Goal: Information Seeking & Learning: Learn about a topic

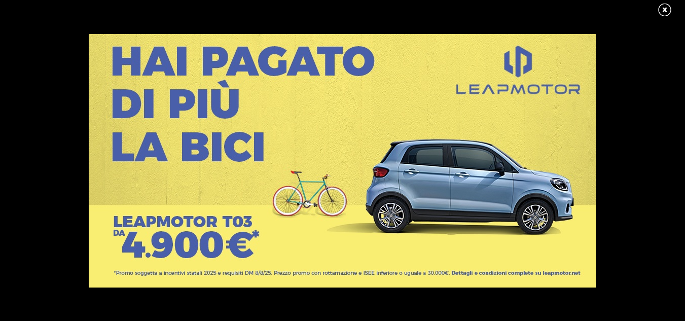
click at [661, 9] on link at bounding box center [669, 10] width 25 height 15
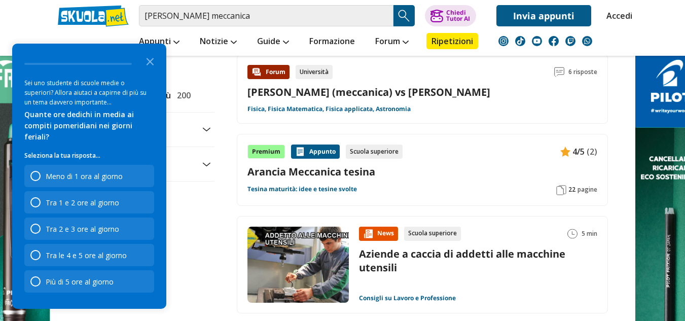
scroll to position [1217, 0]
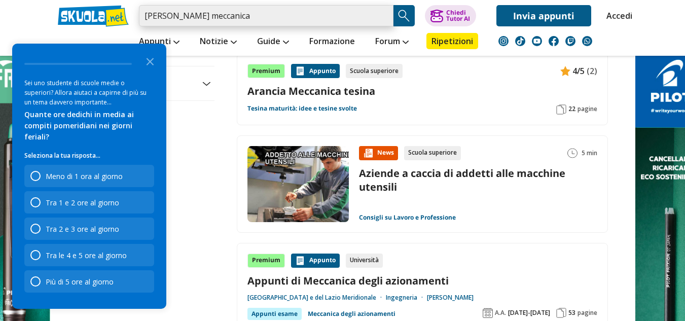
click at [284, 19] on input "annese michele meccanica" at bounding box center [266, 15] width 254 height 21
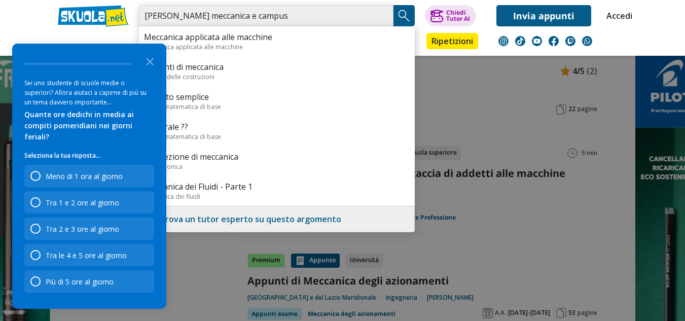
type input "[PERSON_NAME] meccanica e campus"
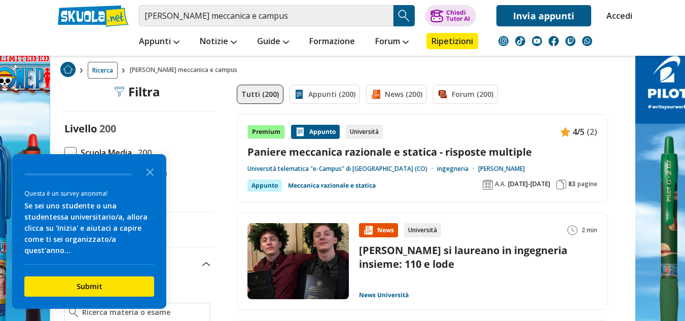
scroll to position [101, 0]
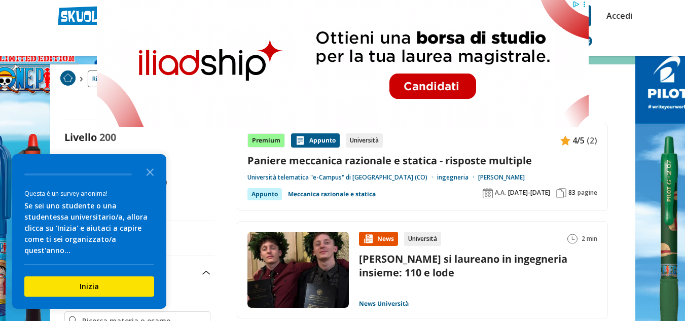
scroll to position [0, 0]
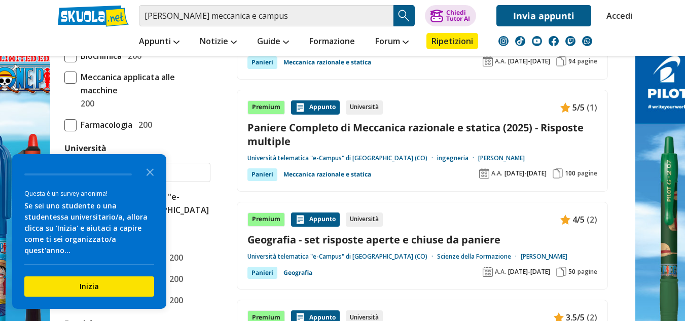
scroll to position [507, 0]
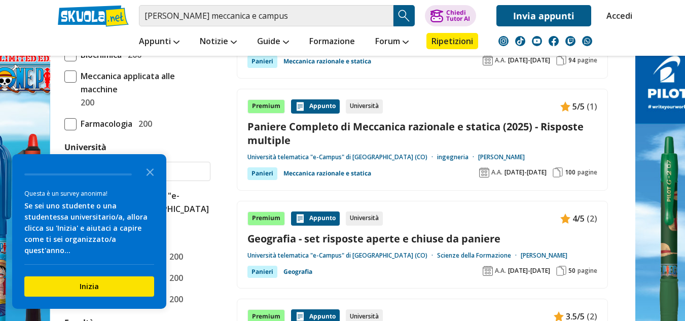
click at [402, 243] on link "Geografia - set risposte aperte e chiuse da paniere" at bounding box center [422, 239] width 350 height 14
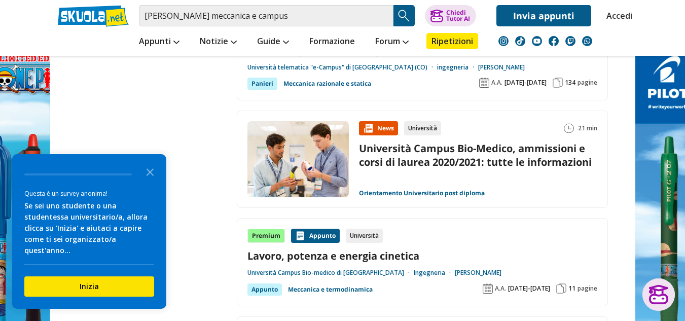
scroll to position [1572, 0]
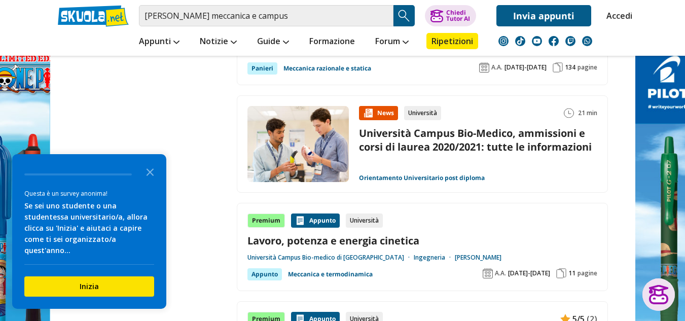
click at [408, 18] on img "Search Button" at bounding box center [403, 15] width 15 height 15
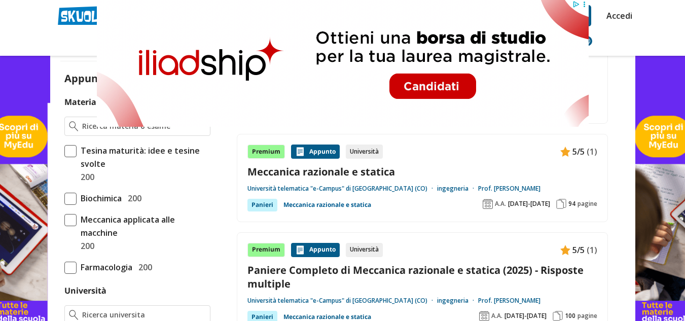
scroll to position [253, 0]
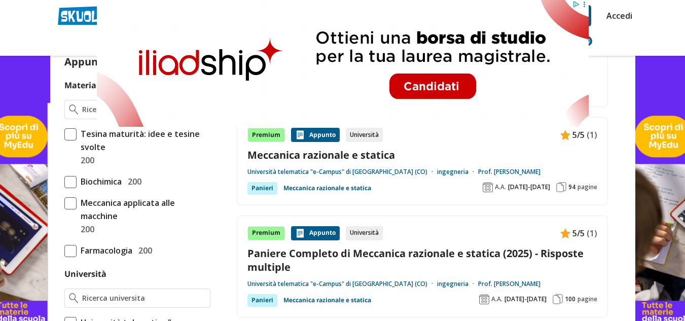
click at [341, 158] on link "Meccanica razionale e statica" at bounding box center [422, 155] width 350 height 14
